Goal: Check status: Check status

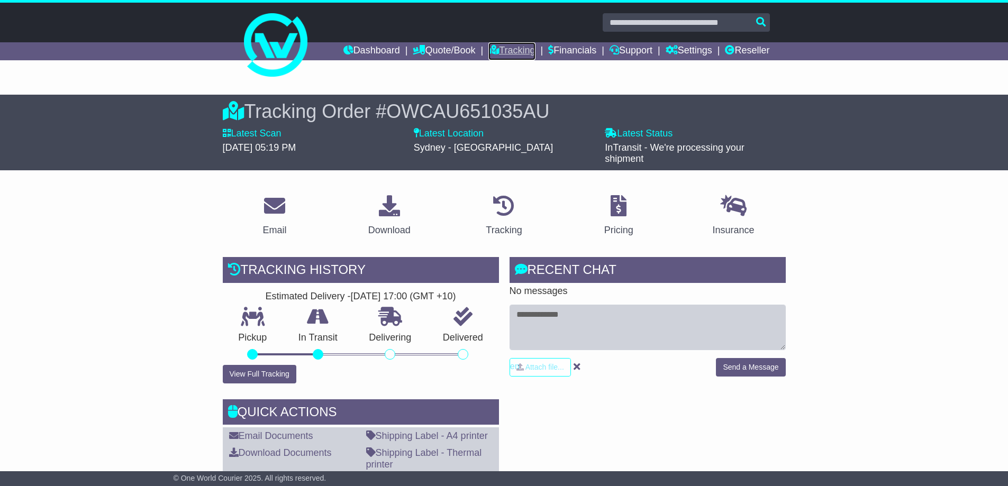
click at [506, 52] on link "Tracking" at bounding box center [511, 51] width 47 height 18
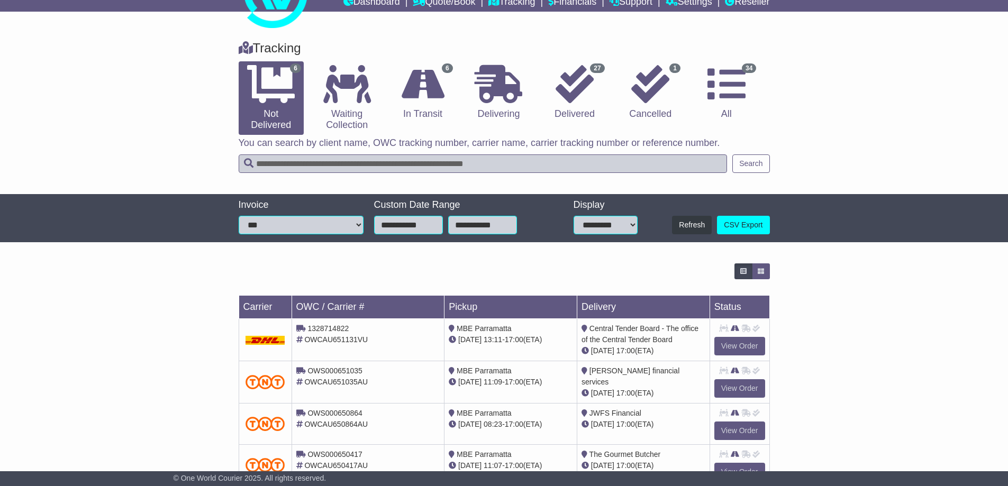
scroll to position [106, 0]
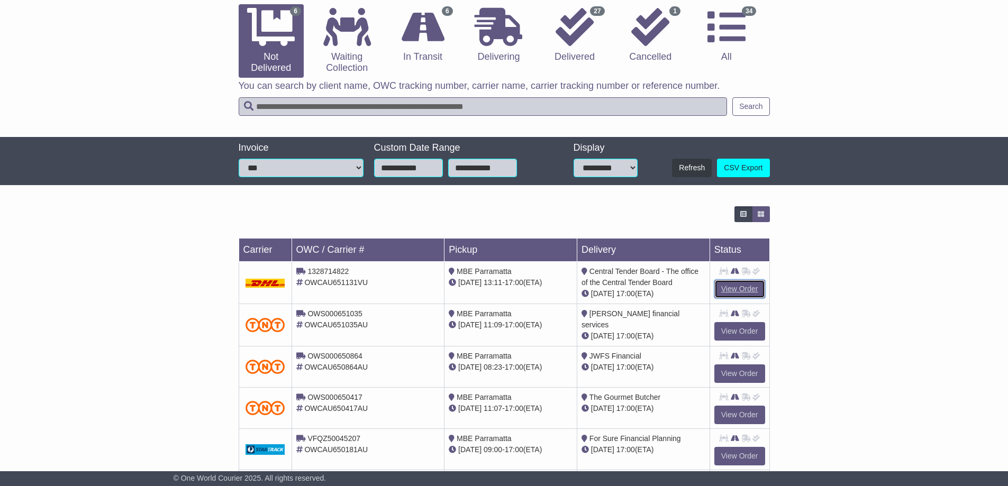
click at [727, 285] on link "View Order" at bounding box center [739, 289] width 51 height 19
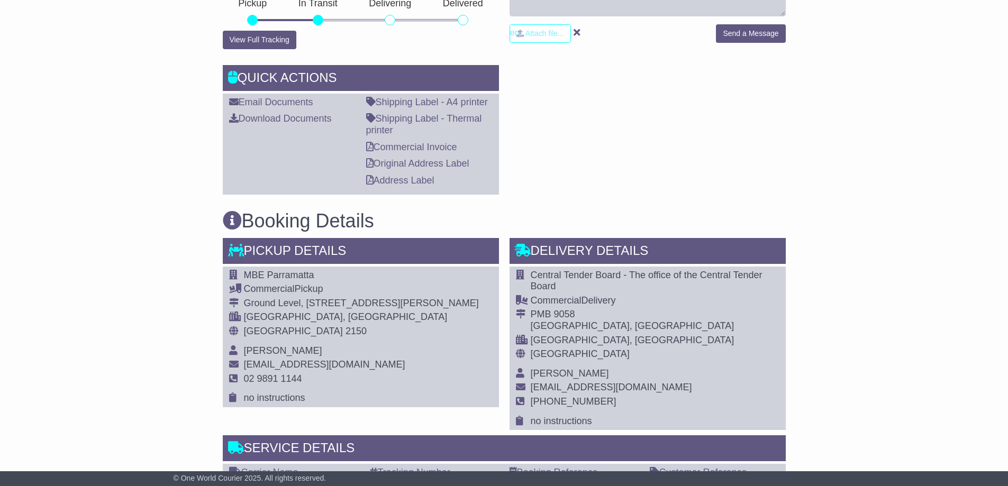
scroll to position [370, 0]
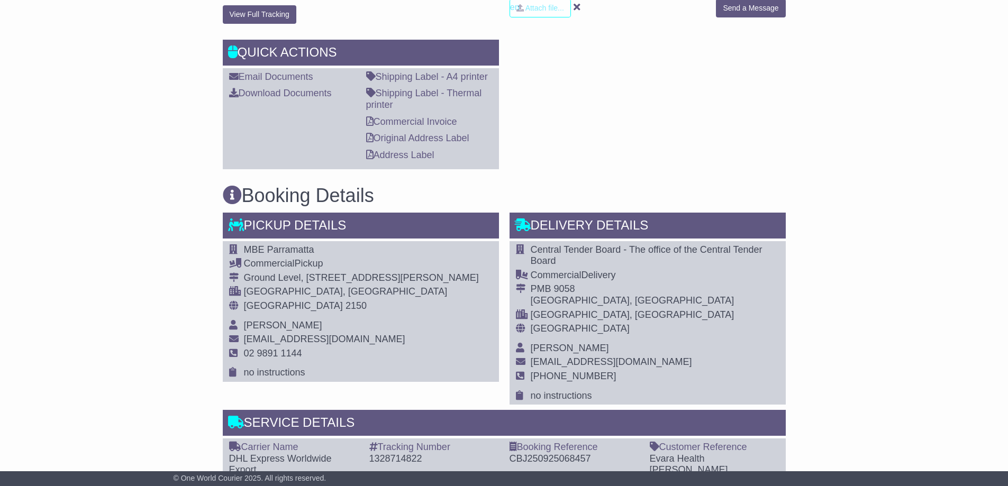
click at [211, 281] on div "Email Download Tracking Pricing Insurance" at bounding box center [504, 437] width 1008 height 1250
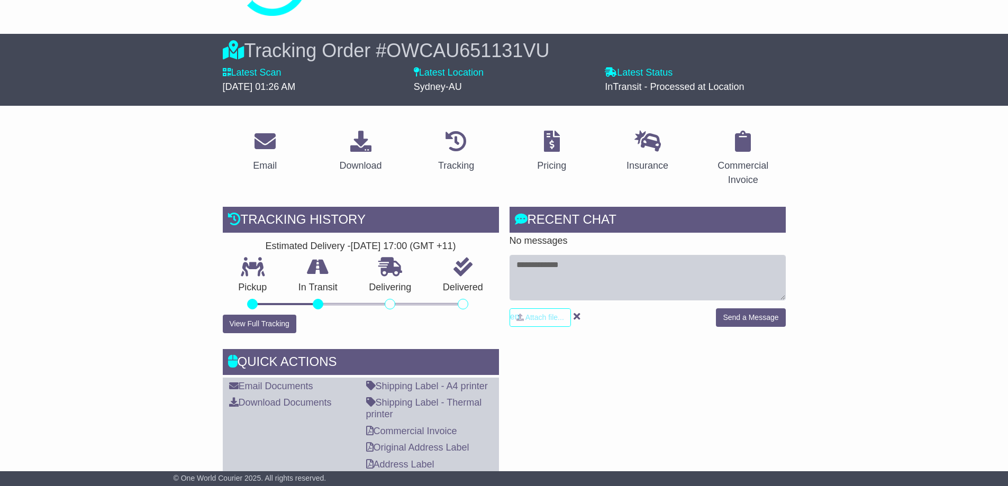
scroll to position [0, 0]
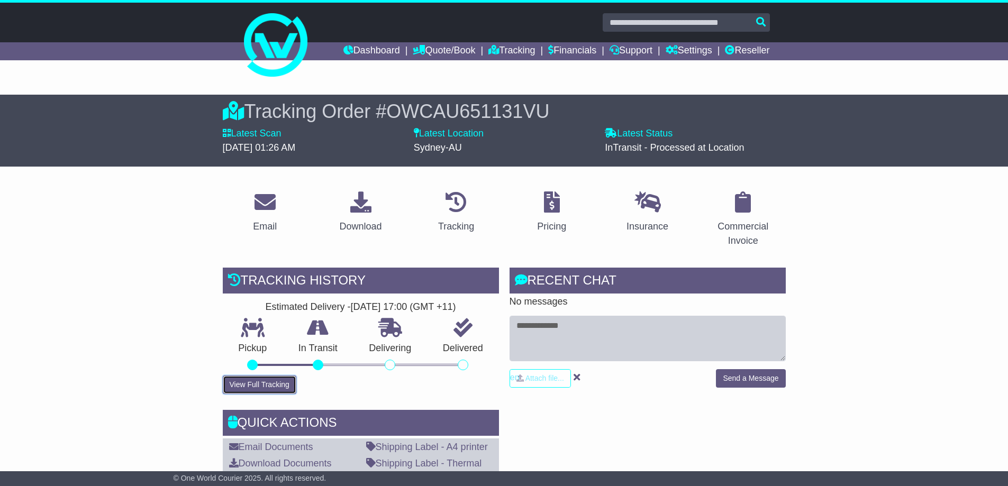
click at [285, 379] on button "View Full Tracking" at bounding box center [260, 385] width 74 height 19
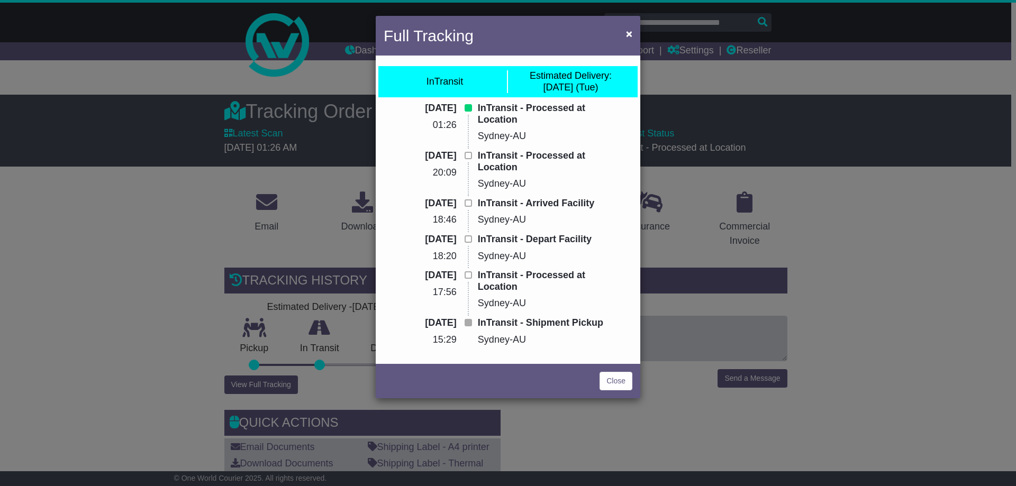
click at [197, 370] on div "Full Tracking × InTransit Estimated Delivery: 07 Oct (Tue) 26 Sep 2025 01:26 In…" at bounding box center [508, 243] width 1016 height 486
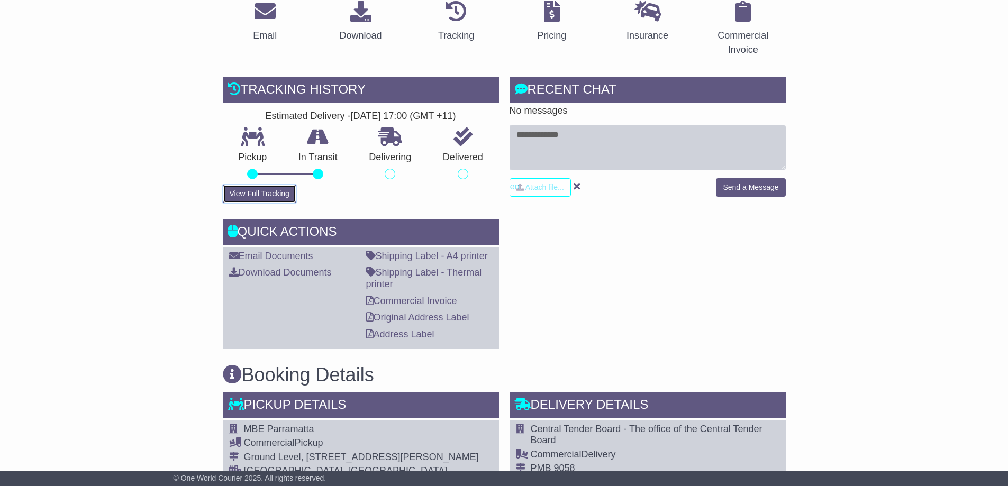
scroll to position [265, 0]
